Goal: Task Accomplishment & Management: Manage account settings

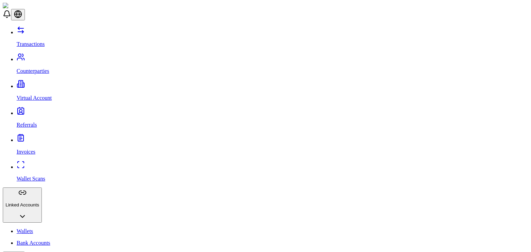
click at [42, 95] on p "Virtual Account" at bounding box center [273, 98] width 512 height 6
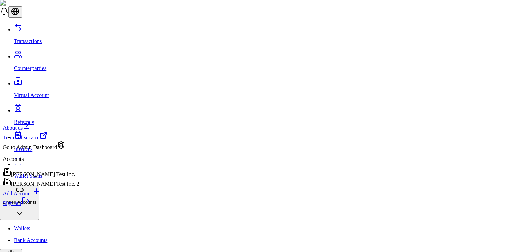
click at [56, 186] on div "[PERSON_NAME] Test Inc. 2" at bounding box center [41, 183] width 77 height 10
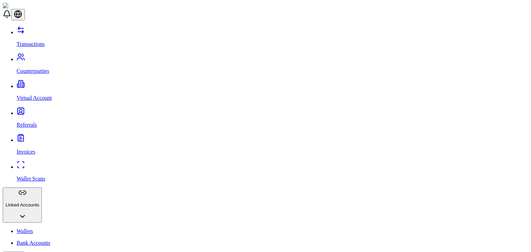
click at [67, 83] on link "Virtual Account" at bounding box center [273, 92] width 512 height 18
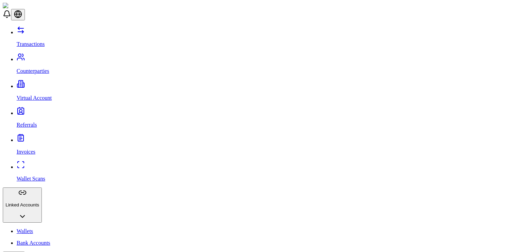
drag, startPoint x: 44, startPoint y: 39, endPoint x: 43, endPoint y: 29, distance: 10.8
click at [43, 29] on div "Transactions Counterparties Virtual Account Referrals Invoices Wallet Scans Lin…" at bounding box center [266, 182] width 526 height 312
click at [43, 29] on link "Transactions" at bounding box center [273, 38] width 512 height 18
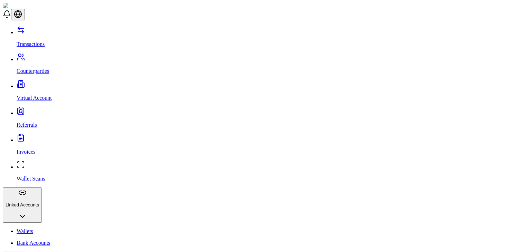
click at [36, 68] on p "Counterparties" at bounding box center [273, 71] width 512 height 6
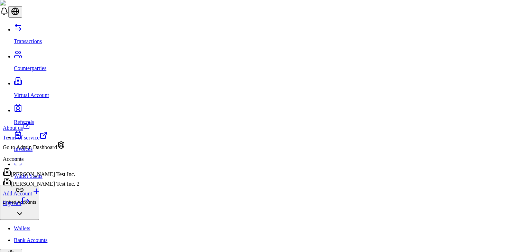
click at [25, 204] on icon at bounding box center [23, 201] width 2 height 6
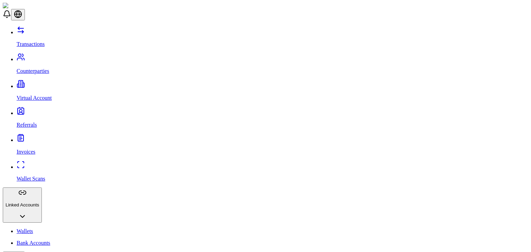
click at [76, 221] on div "Transactions Counterparties Virtual Account Referrals Invoices Wallet Scans Lin…" at bounding box center [266, 207] width 526 height 362
